Goal: Navigation & Orientation: Find specific page/section

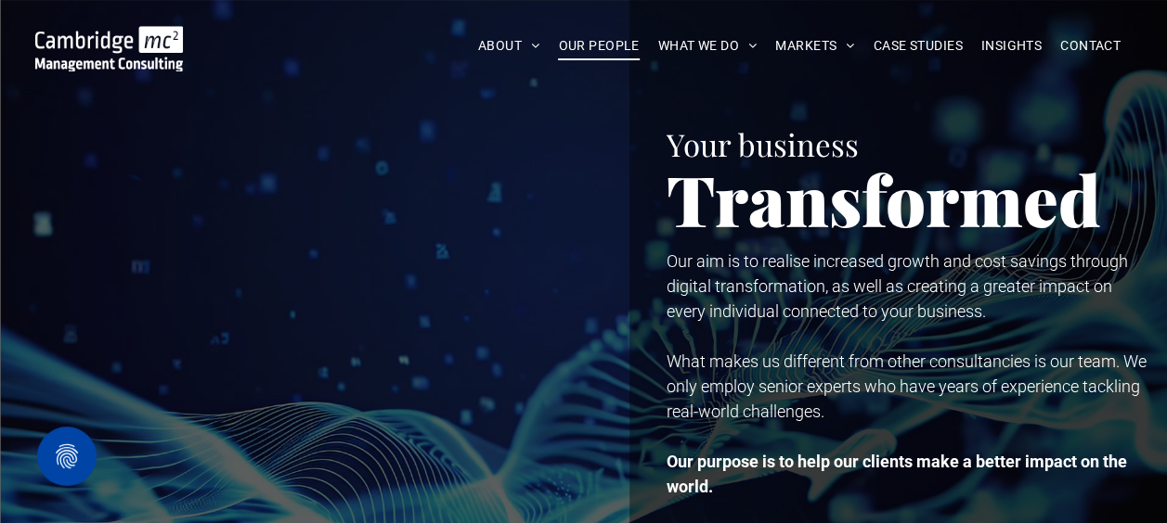
click at [569, 58] on span "OUR PEOPLE" at bounding box center [598, 46] width 81 height 29
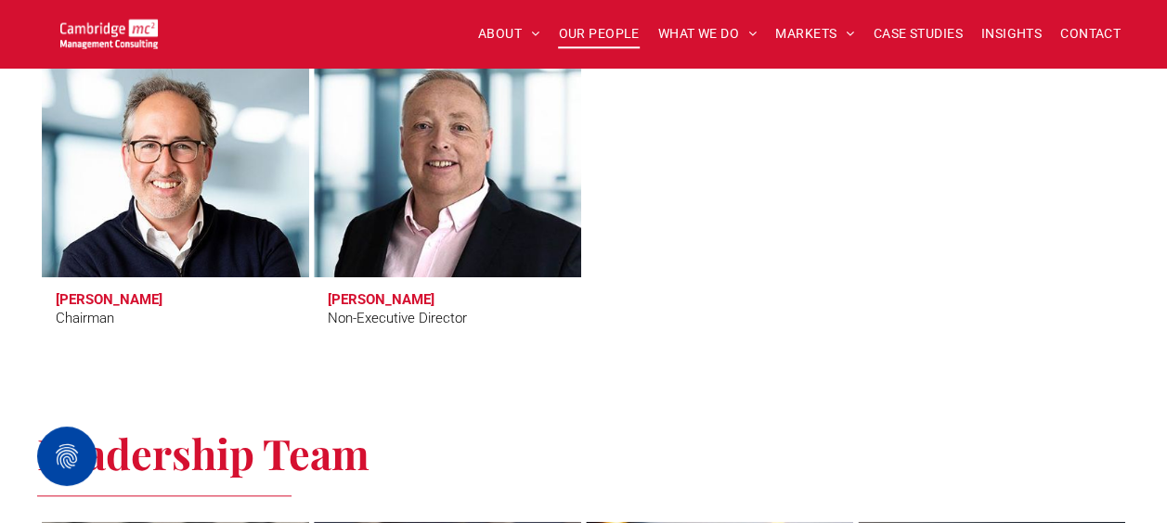
scroll to position [907, 0]
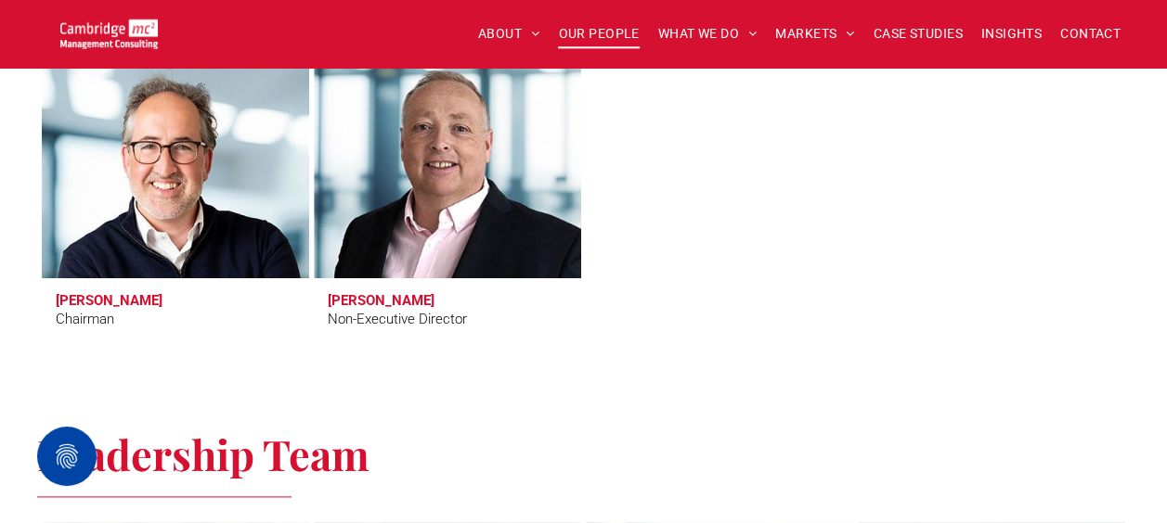
click at [625, 221] on div at bounding box center [720, 199] width 272 height 293
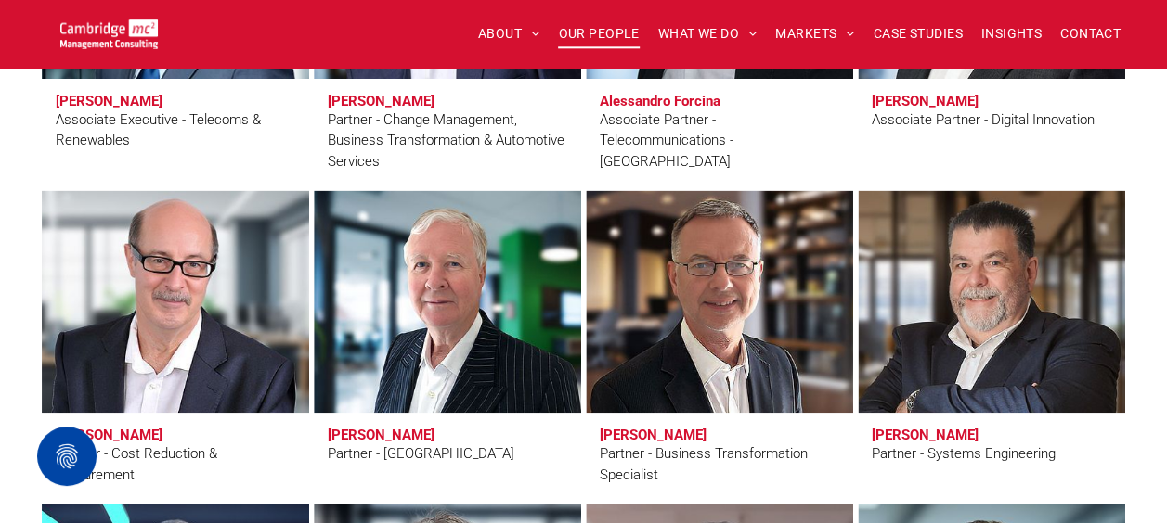
scroll to position [4330, 0]
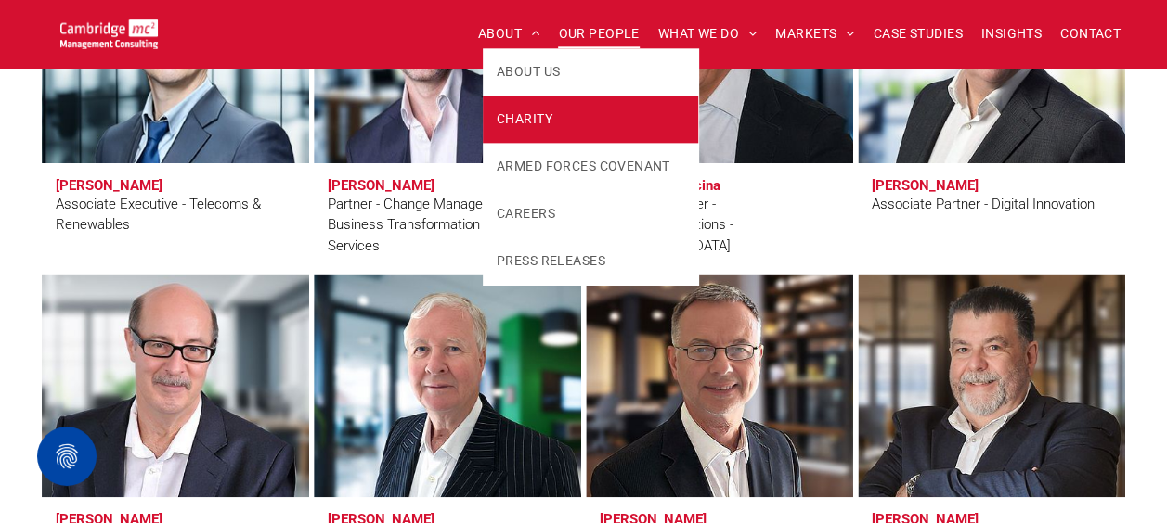
click at [548, 123] on span "CHARITY" at bounding box center [525, 119] width 56 height 19
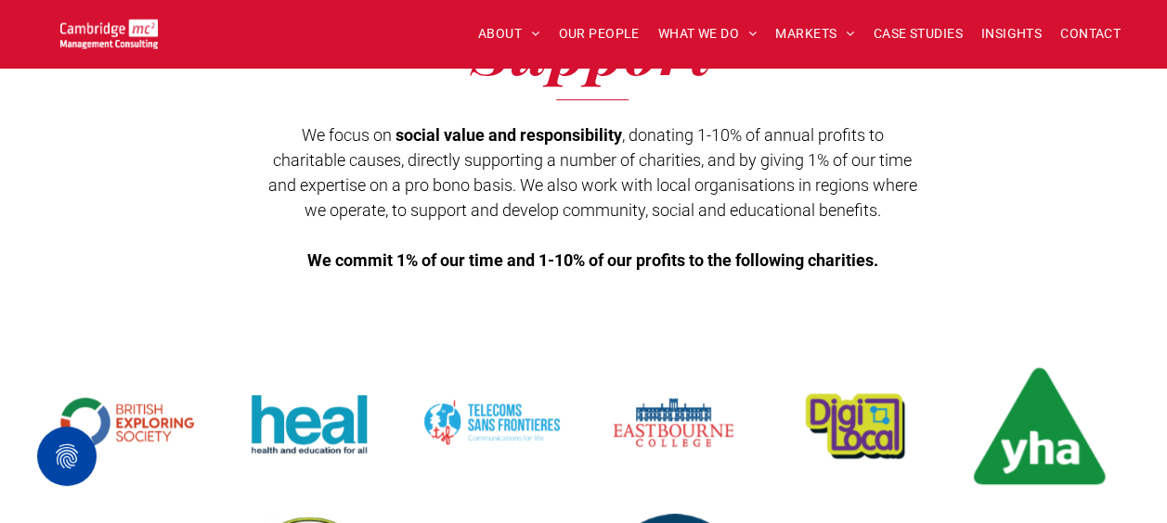
scroll to position [495, 0]
